Goal: Find specific page/section: Find specific page/section

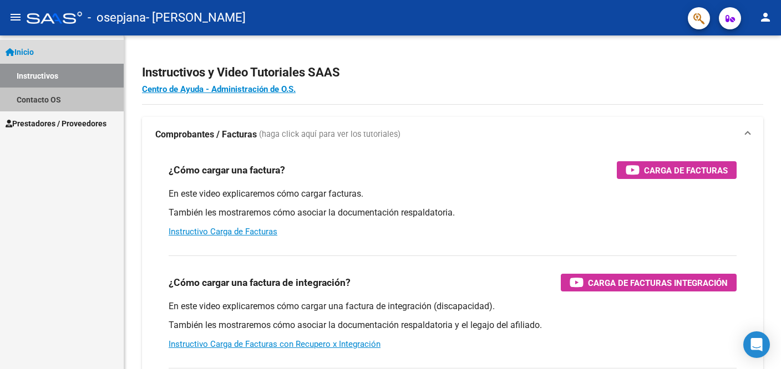
click at [23, 100] on link "Contacto OS" at bounding box center [62, 100] width 124 height 24
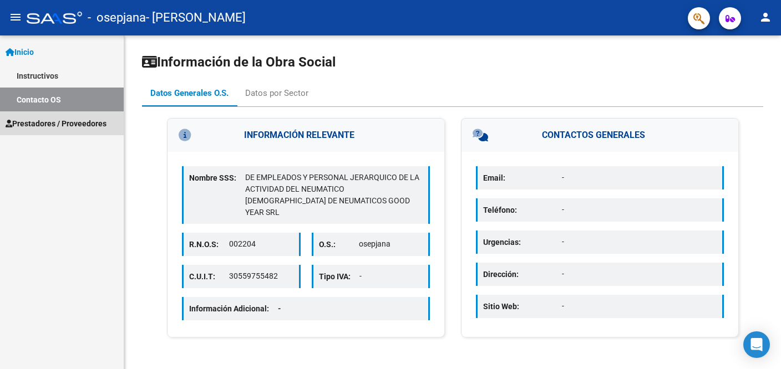
click at [37, 120] on span "Prestadores / Proveedores" at bounding box center [56, 124] width 101 height 12
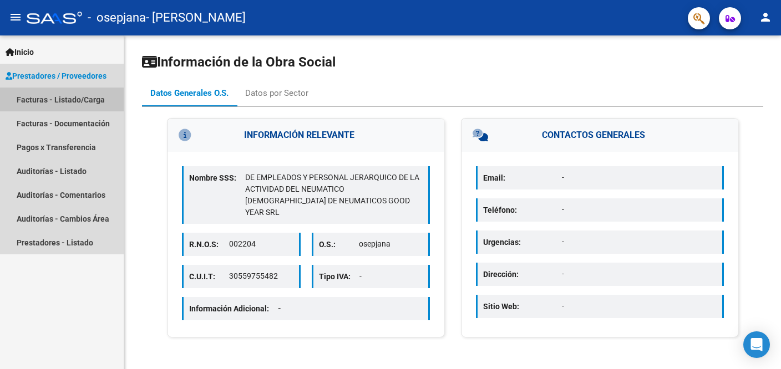
click at [39, 100] on link "Facturas - Listado/Carga" at bounding box center [62, 100] width 124 height 24
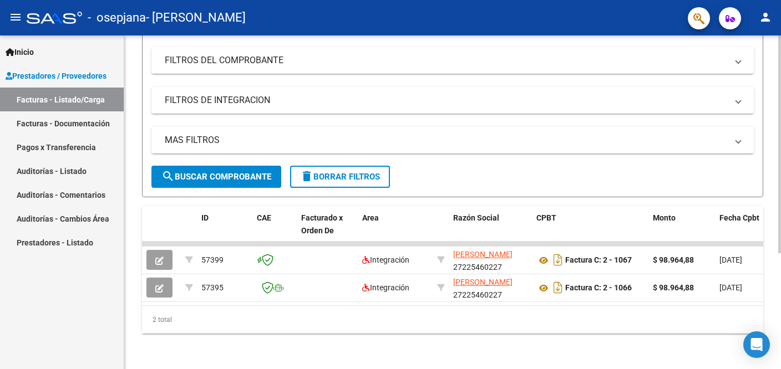
scroll to position [177, 0]
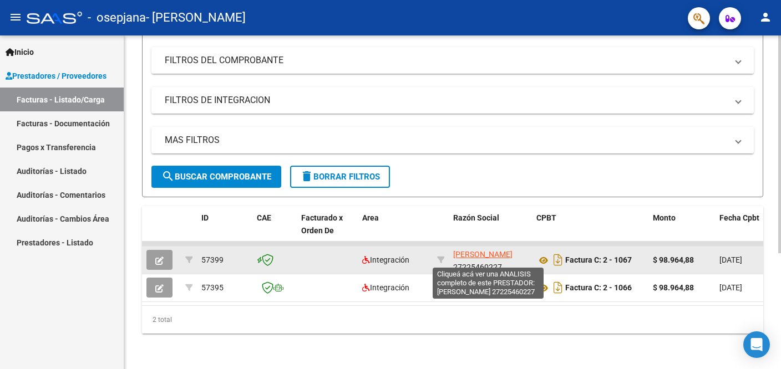
click at [495, 250] on span "[PERSON_NAME]" at bounding box center [482, 254] width 59 height 9
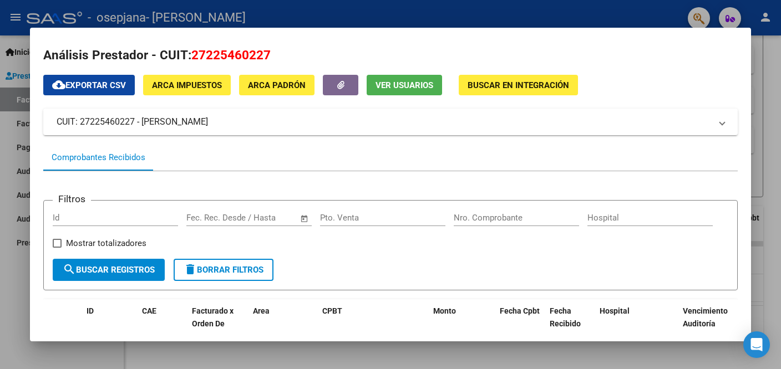
scroll to position [0, 0]
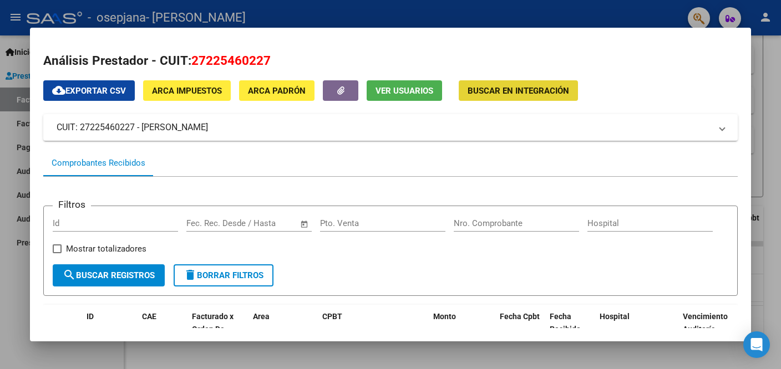
click at [504, 92] on span "Buscar en Integración" at bounding box center [518, 91] width 101 height 10
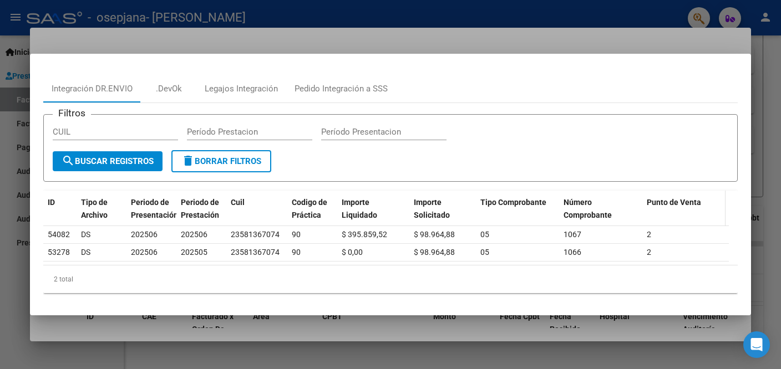
scroll to position [3, 0]
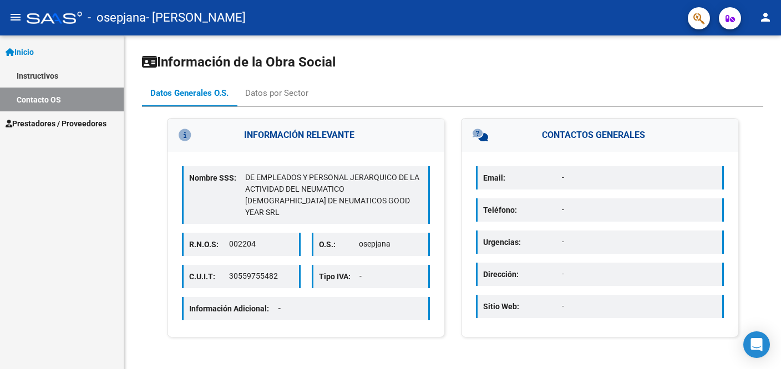
click at [766, 16] on mat-icon "person" at bounding box center [765, 17] width 13 height 13
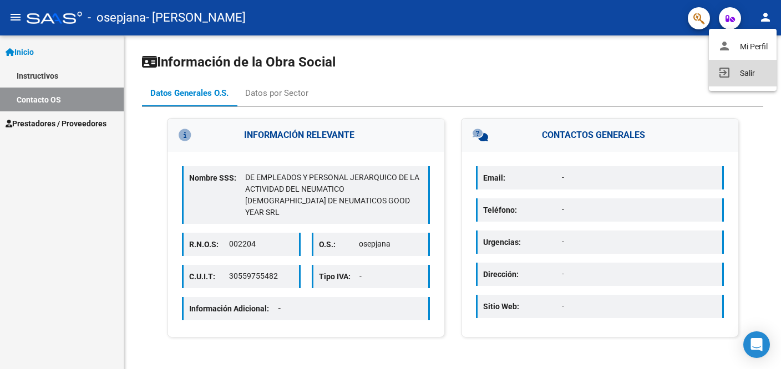
click at [745, 74] on button "exit_to_app Salir" at bounding box center [743, 73] width 68 height 27
